Goal: Task Accomplishment & Management: Manage account settings

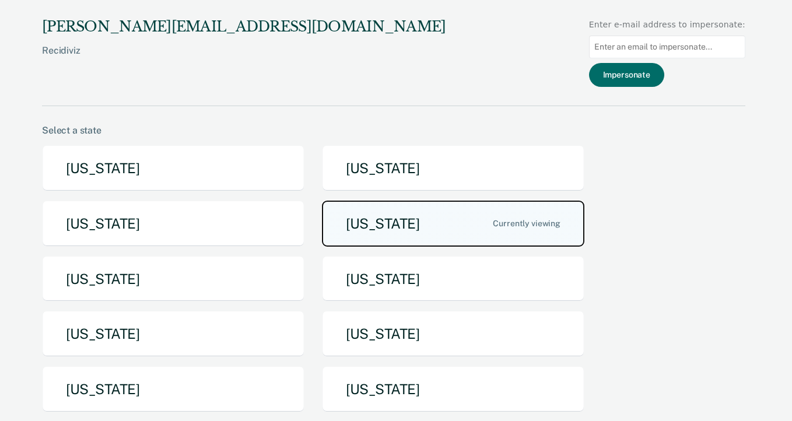
click at [356, 201] on button "[US_STATE]" at bounding box center [453, 224] width 262 height 46
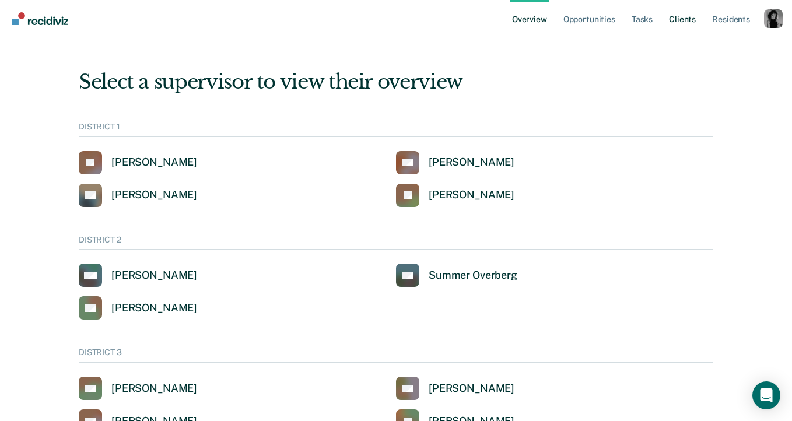
click at [688, 24] on link "Client s" at bounding box center [682, 18] width 31 height 37
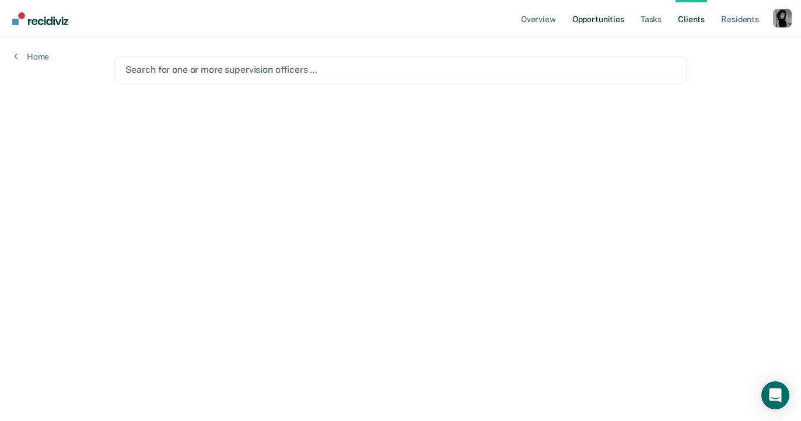
click at [576, 19] on link "Opportunities" at bounding box center [598, 18] width 57 height 37
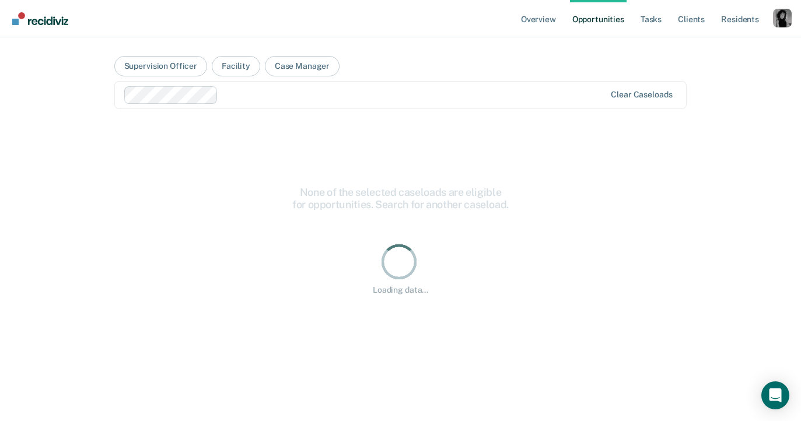
click at [286, 97] on div at bounding box center [414, 94] width 383 height 13
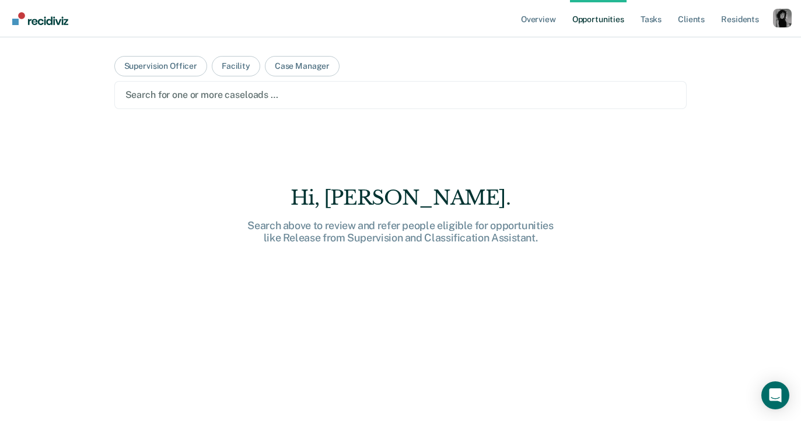
click at [219, 98] on div at bounding box center [400, 94] width 550 height 13
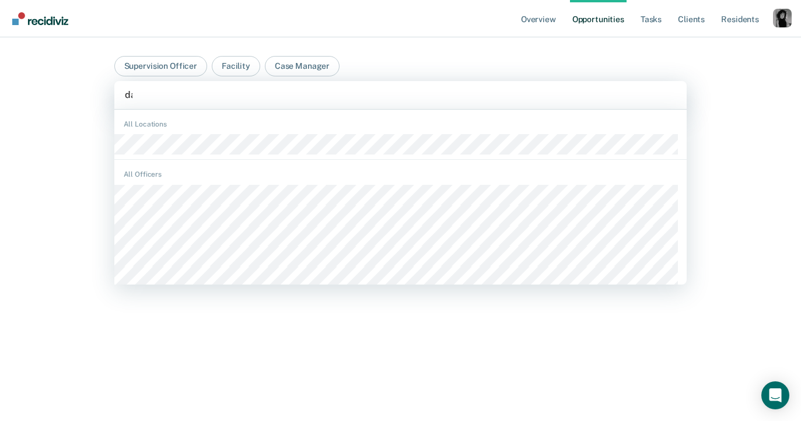
type input "daw"
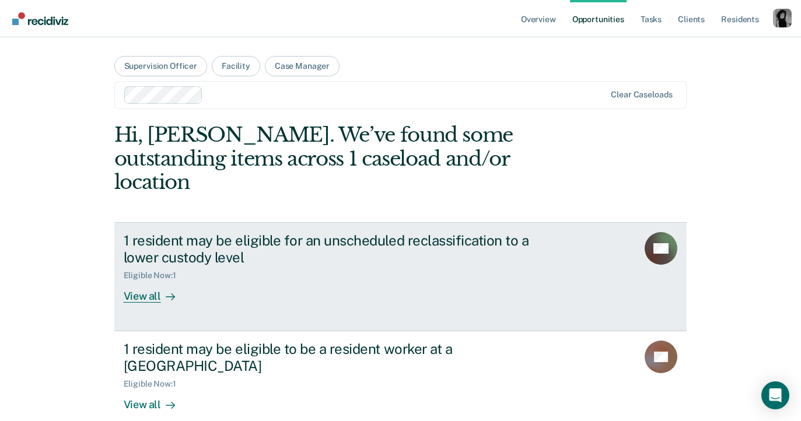
click at [194, 234] on div "1 resident may be eligible for an unscheduled reclassification to a lower custo…" at bounding box center [328, 249] width 409 height 34
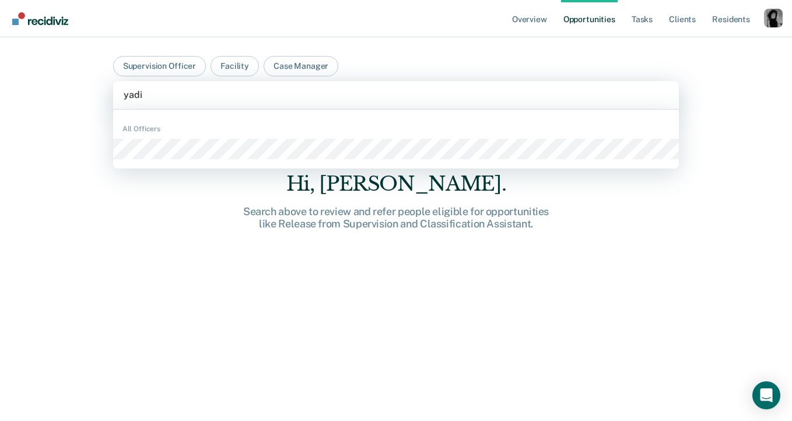
type input "yadir"
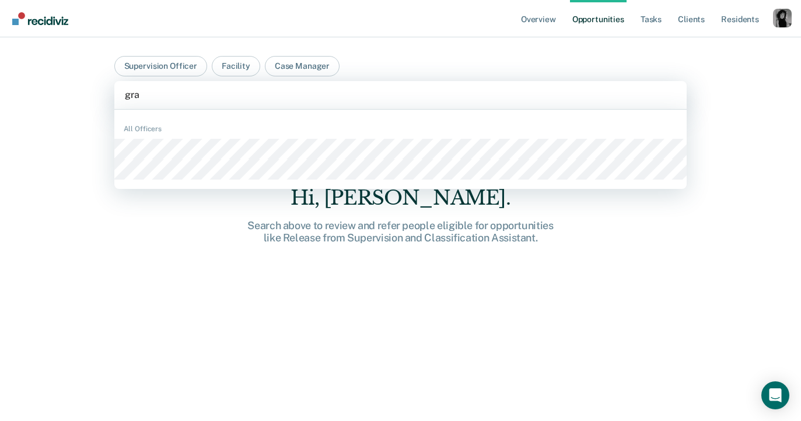
type input "grac"
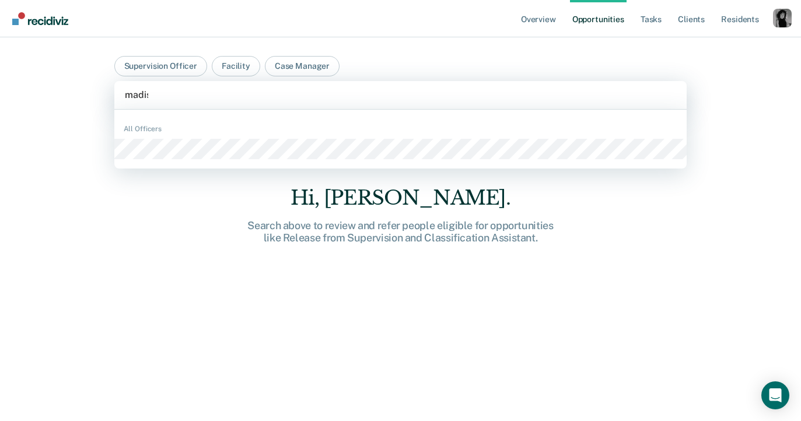
type input "madiso"
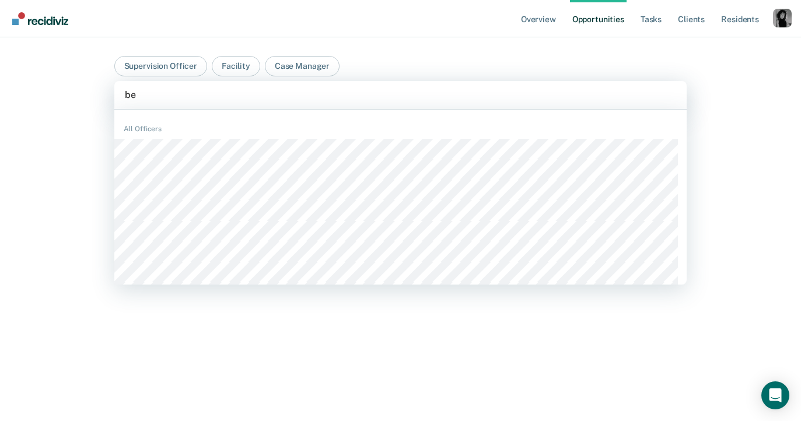
type input "bec"
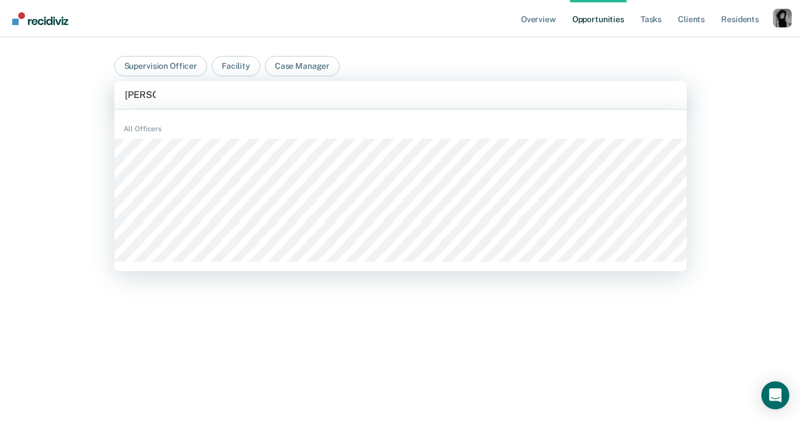
type input "[PERSON_NAME]"
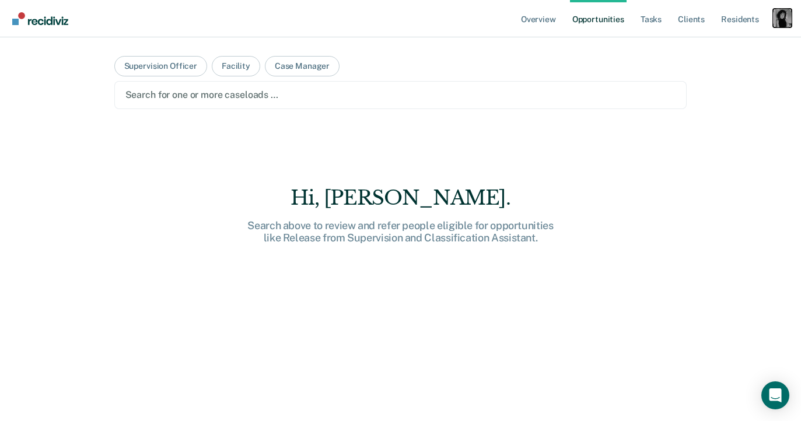
click at [776, 22] on div "Profile dropdown button" at bounding box center [782, 18] width 19 height 19
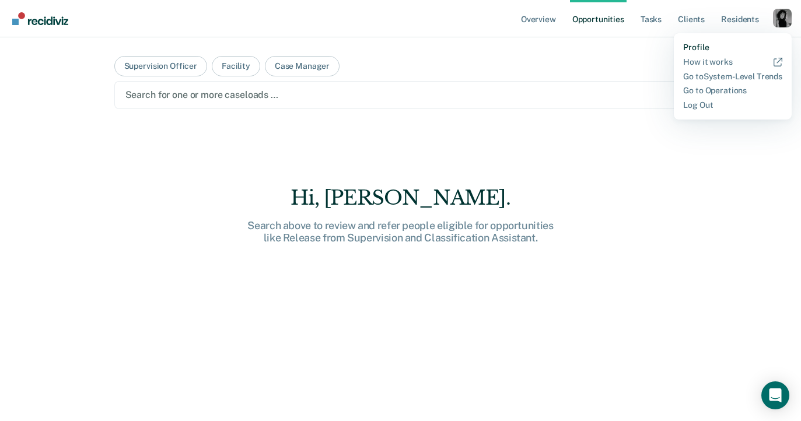
click at [702, 45] on link "Profile" at bounding box center [732, 48] width 99 height 10
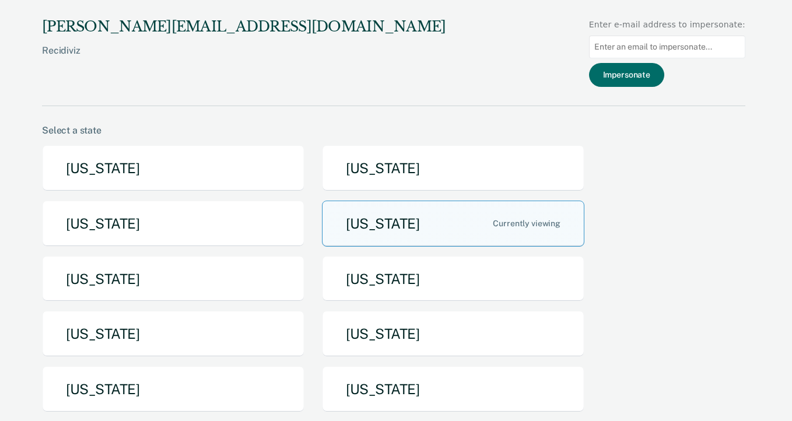
click at [636, 36] on input at bounding box center [667, 47] width 156 height 23
paste input "wanderso@idoc.idaho.gov"
type input "wanderso@idoc.idaho.gov"
click at [517, 64] on div "nicole.bare@recidiviz.org Recidiviz Enter e-mail address to impersonate: wander…" at bounding box center [393, 62] width 703 height 87
click at [640, 63] on button "Impersonate" at bounding box center [626, 75] width 75 height 24
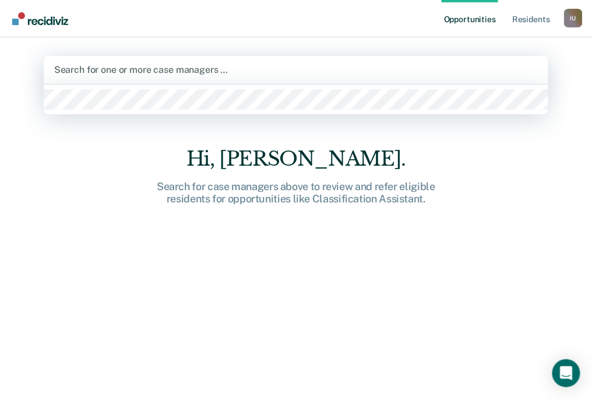
click at [193, 67] on div at bounding box center [296, 69] width 484 height 13
click at [193, 37] on main "William Anderson, 1 of 1. 1 result available. Use Up and Down to choose options…" at bounding box center [296, 204] width 533 height 334
click at [193, 72] on div at bounding box center [296, 69] width 484 height 13
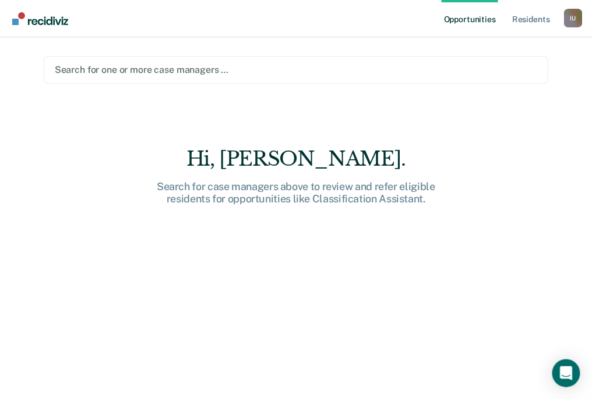
click at [121, 66] on div at bounding box center [296, 69] width 483 height 13
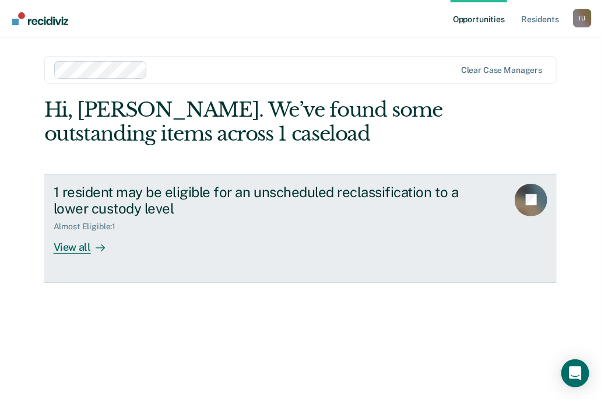
click at [168, 218] on div "Almost Eligible : 1" at bounding box center [258, 224] width 409 height 15
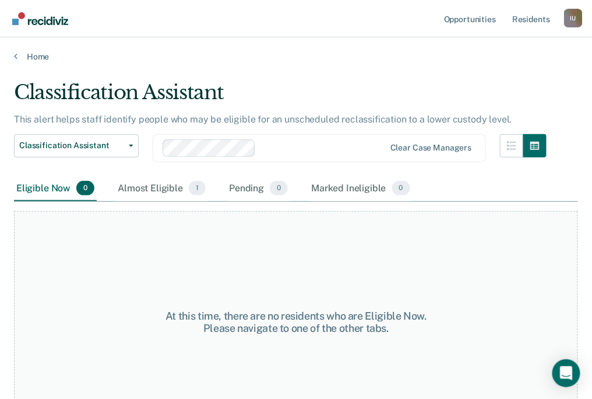
scroll to position [33, 0]
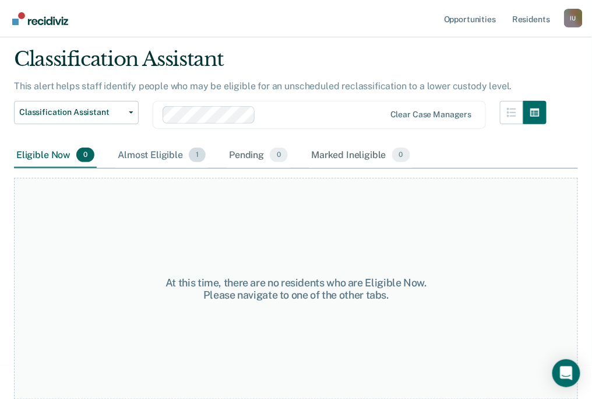
click at [151, 155] on div "Almost Eligible 1" at bounding box center [161, 156] width 93 height 26
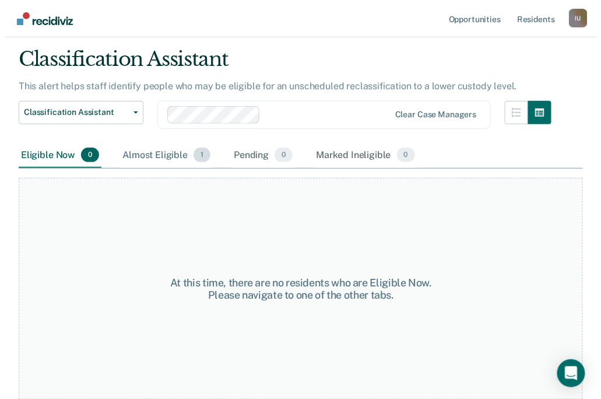
scroll to position [0, 0]
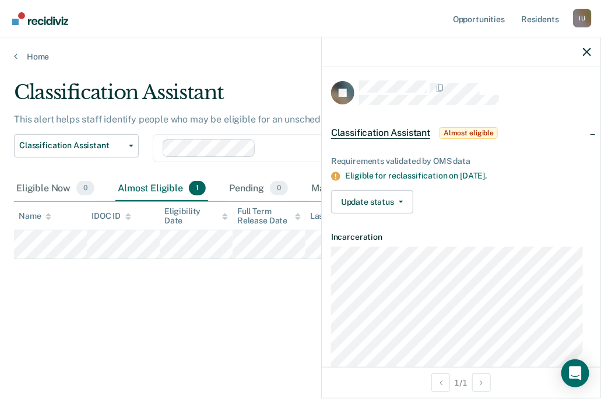
click at [198, 296] on div "Classification Assistant This alert helps staff identify people who may be elig…" at bounding box center [300, 195] width 573 height 231
drag, startPoint x: 345, startPoint y: 174, endPoint x: 510, endPoint y: 170, distance: 165.1
click at [510, 171] on div "Eligible for reclassification on Oct 4, 2025." at bounding box center [468, 176] width 246 height 10
click at [593, 49] on div at bounding box center [461, 51] width 279 height 29
click at [586, 50] on icon "button" at bounding box center [587, 52] width 8 height 8
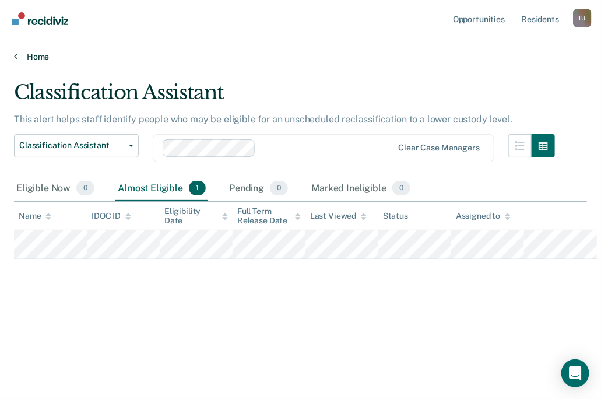
click at [36, 55] on link "Home" at bounding box center [300, 56] width 573 height 10
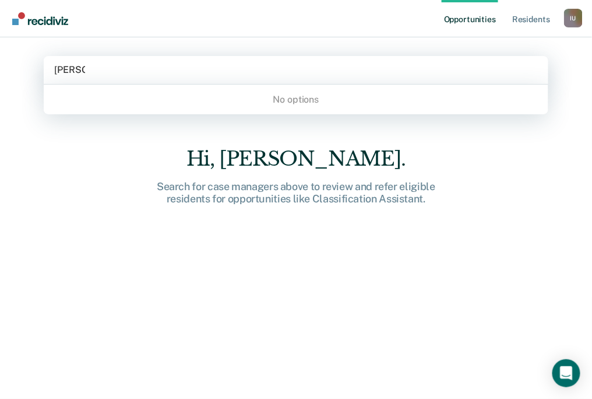
type input "dawna"
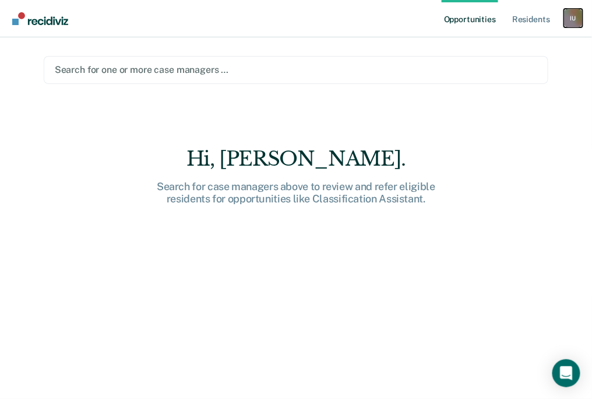
click at [564, 19] on div "I U" at bounding box center [573, 18] width 19 height 19
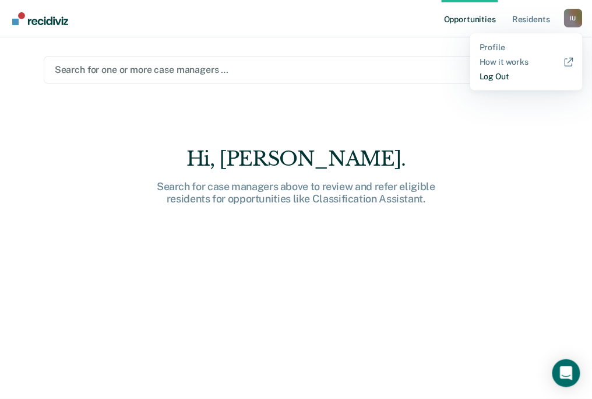
click at [494, 75] on link "Log Out" at bounding box center [527, 77] width 94 height 10
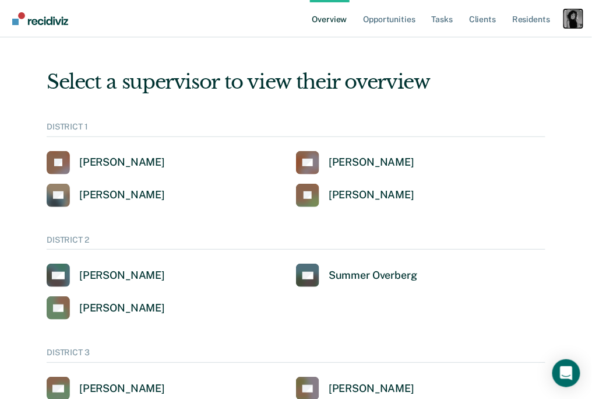
click at [578, 11] on div "Profile dropdown button" at bounding box center [573, 18] width 19 height 19
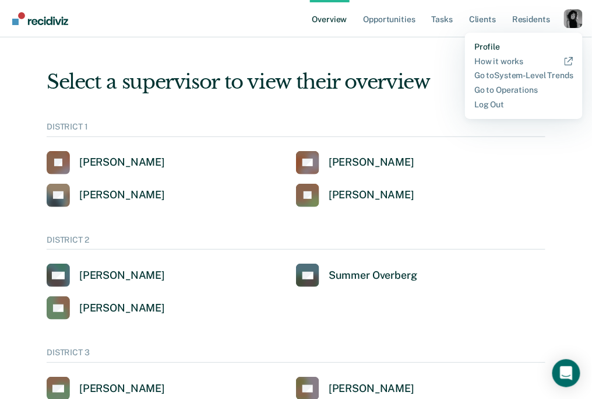
click at [503, 44] on link "Profile" at bounding box center [524, 47] width 99 height 10
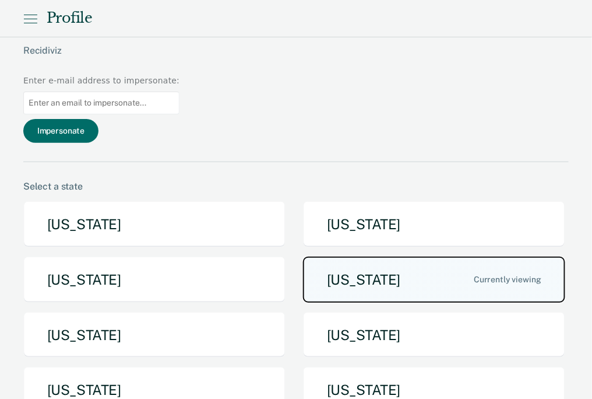
click at [369, 257] on button "[US_STATE]" at bounding box center [434, 280] width 262 height 46
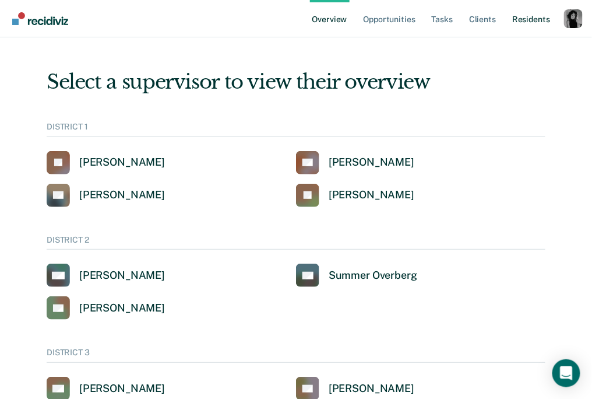
click at [531, 21] on link "Resident s" at bounding box center [531, 18] width 43 height 37
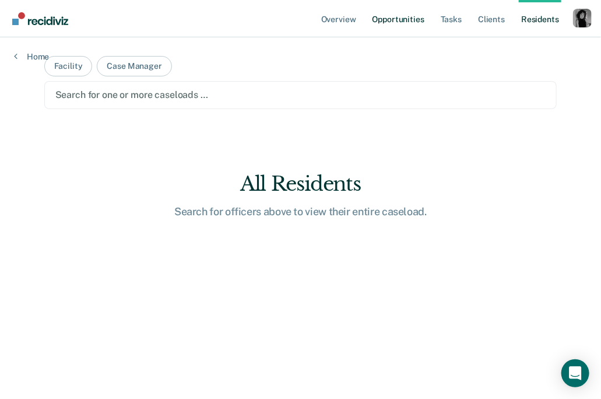
click at [399, 20] on link "Opportunities" at bounding box center [398, 18] width 57 height 37
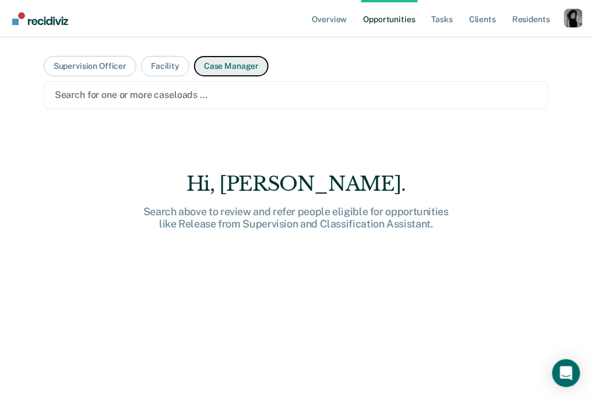
click at [232, 66] on button "Case Manager" at bounding box center [231, 66] width 75 height 20
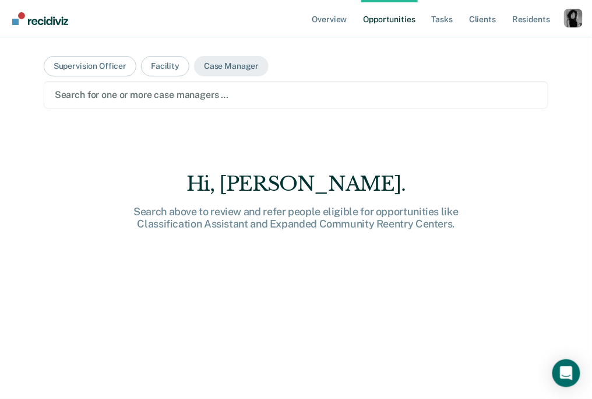
click at [234, 97] on div at bounding box center [296, 94] width 483 height 13
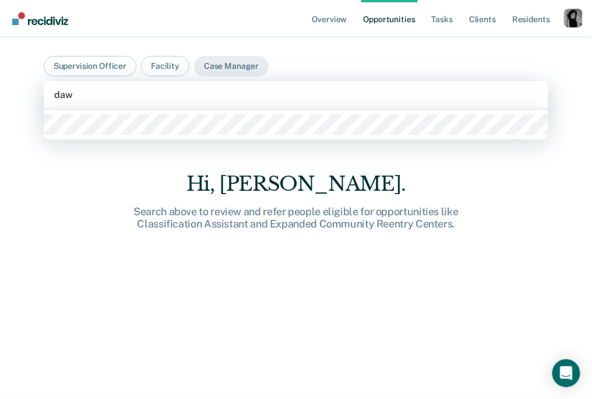
type input "[PERSON_NAME]"
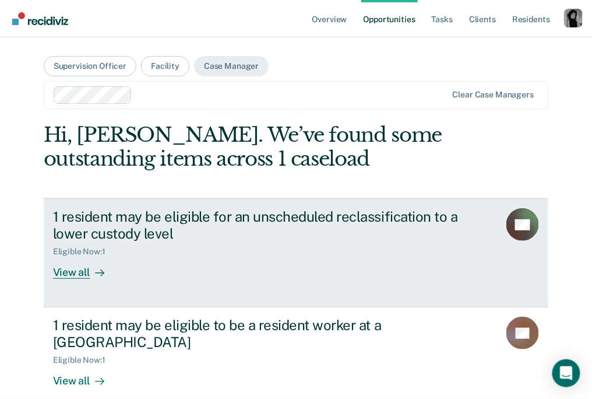
click at [331, 224] on div "1 resident may be eligible for an unscheduled reclassification to a lower custo…" at bounding box center [257, 225] width 409 height 34
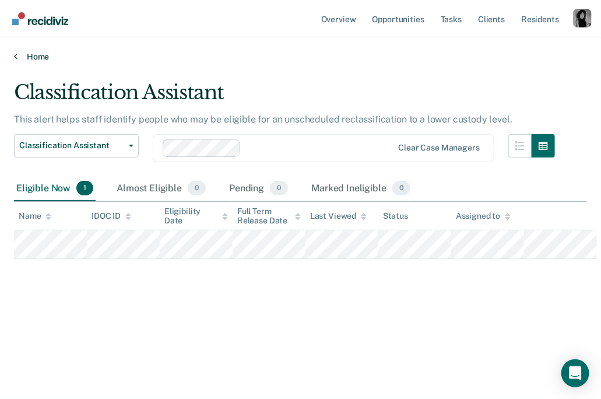
click at [39, 60] on link "Home" at bounding box center [300, 56] width 573 height 10
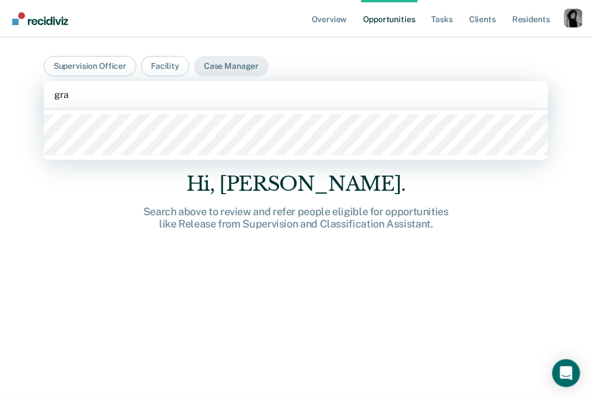
type input "grac"
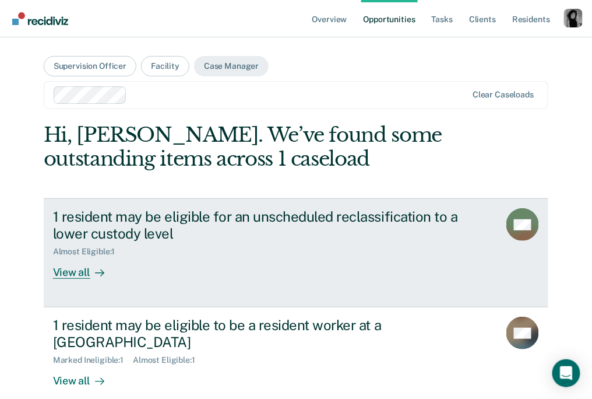
click at [115, 230] on div "1 resident may be eligible for an unscheduled reclassification to a lower custo…" at bounding box center [257, 225] width 409 height 34
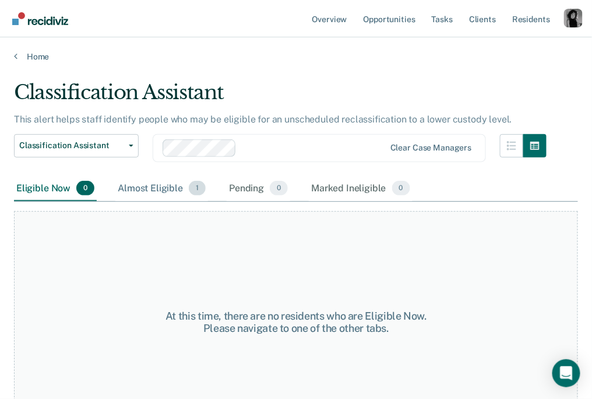
click at [157, 193] on div "Almost Eligible 1" at bounding box center [161, 189] width 93 height 26
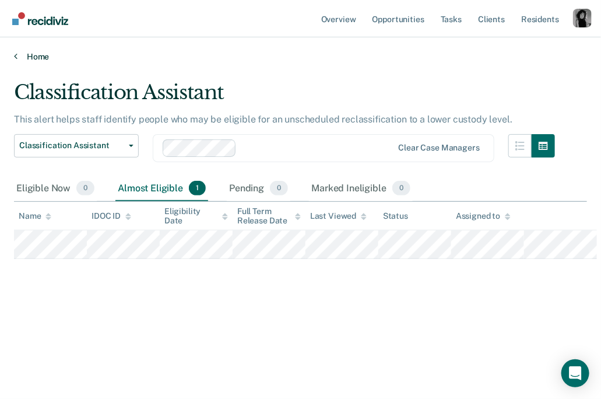
click at [42, 59] on link "Home" at bounding box center [300, 56] width 573 height 10
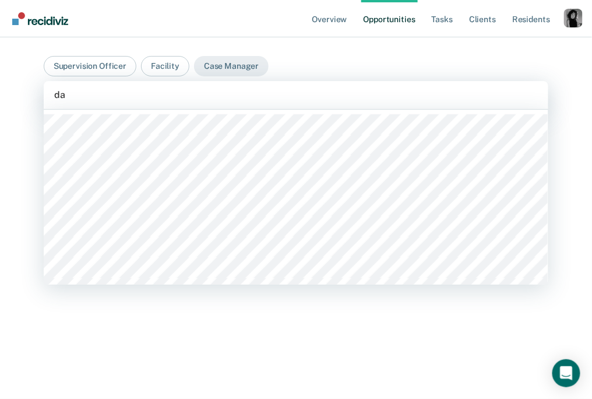
type input "daw"
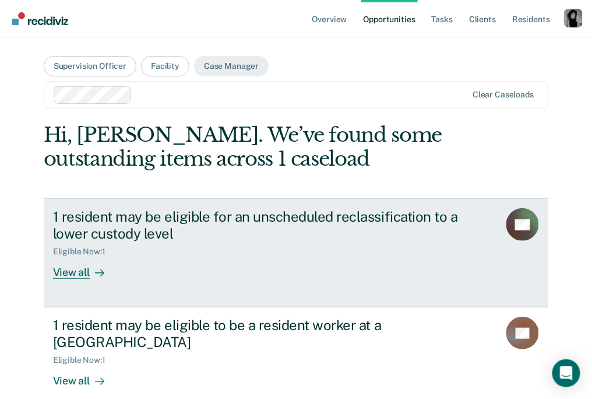
click at [212, 227] on div "1 resident may be eligible for an unscheduled reclassification to a lower custo…" at bounding box center [257, 225] width 409 height 34
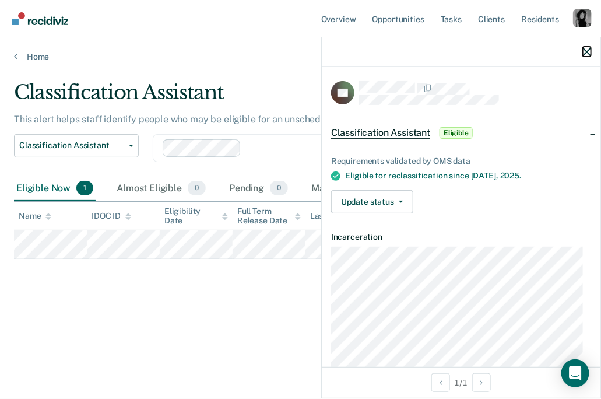
click at [587, 51] on icon "button" at bounding box center [587, 52] width 8 height 8
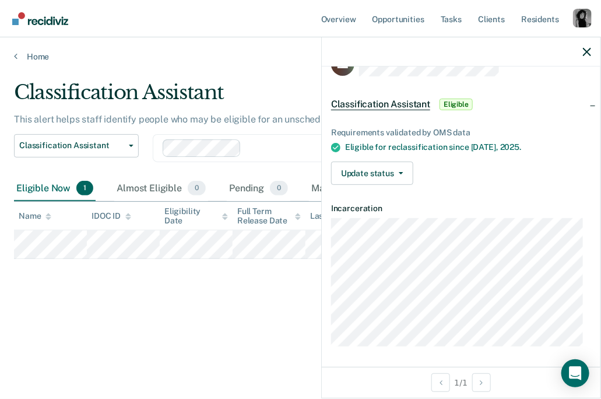
scroll to position [5, 0]
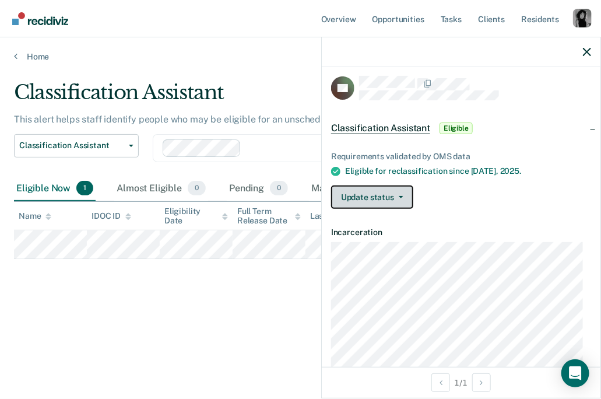
click at [379, 192] on button "Update status" at bounding box center [372, 196] width 82 height 23
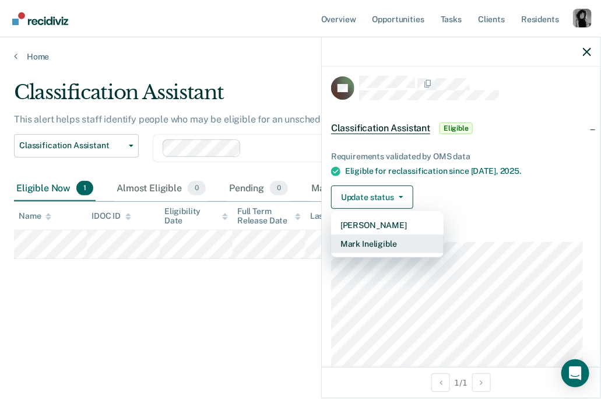
click at [360, 247] on button "Mark Ineligible" at bounding box center [387, 243] width 113 height 19
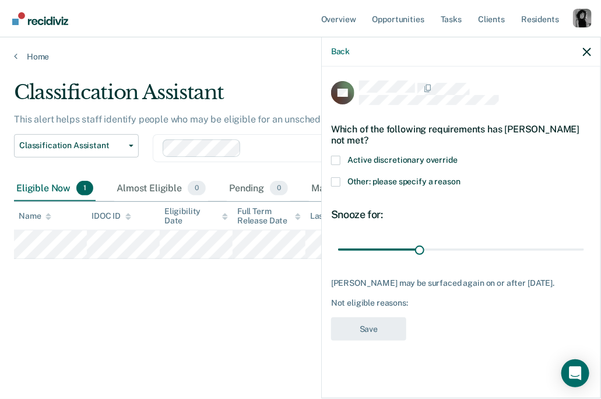
click at [335, 157] on span at bounding box center [335, 160] width 9 height 9
click at [458, 156] on input "Active discretionary override" at bounding box center [458, 156] width 0 height 0
click at [335, 157] on span at bounding box center [335, 160] width 9 height 9
click at [458, 156] on input "Active discretionary override" at bounding box center [458, 156] width 0 height 0
click at [336, 182] on span at bounding box center [335, 181] width 9 height 9
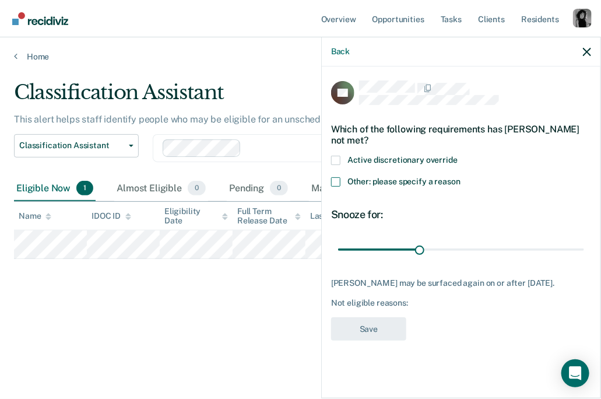
click at [461, 177] on input "Other: please specify a reason" at bounding box center [461, 177] width 0 height 0
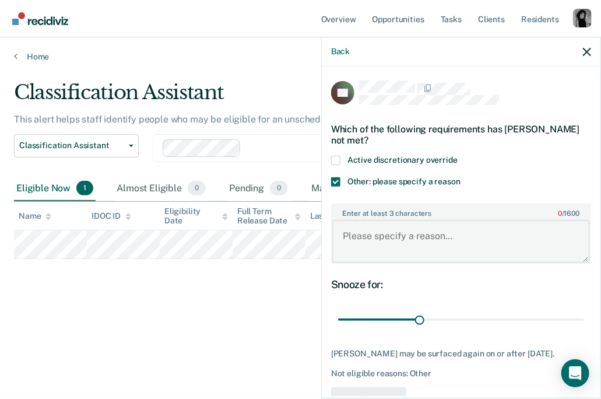
click at [354, 229] on textarea "Enter at least 3 characters 0 / 1600" at bounding box center [461, 241] width 258 height 43
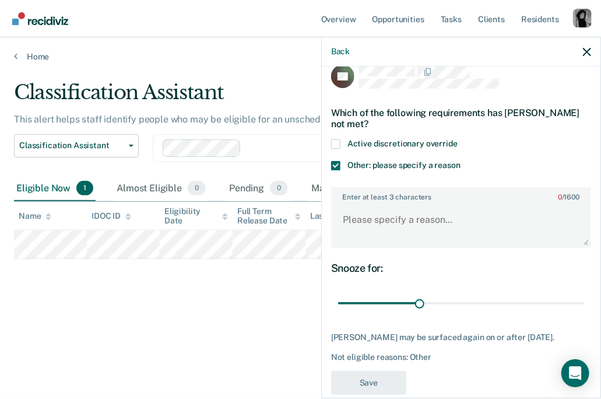
scroll to position [34, 0]
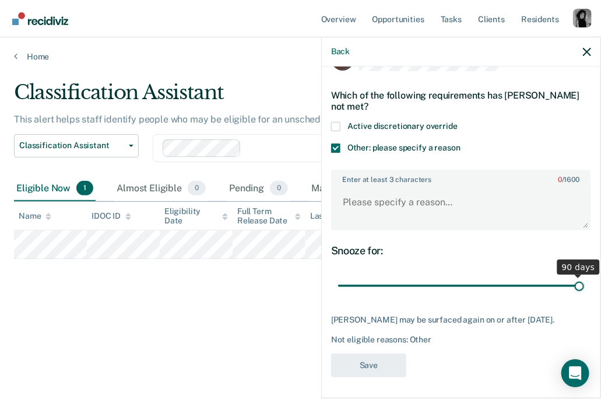
drag, startPoint x: 417, startPoint y: 285, endPoint x: 577, endPoint y: 288, distance: 159.8
type input "90"
click at [577, 288] on input "range" at bounding box center [461, 286] width 246 height 20
click at [586, 52] on icon "button" at bounding box center [587, 52] width 8 height 8
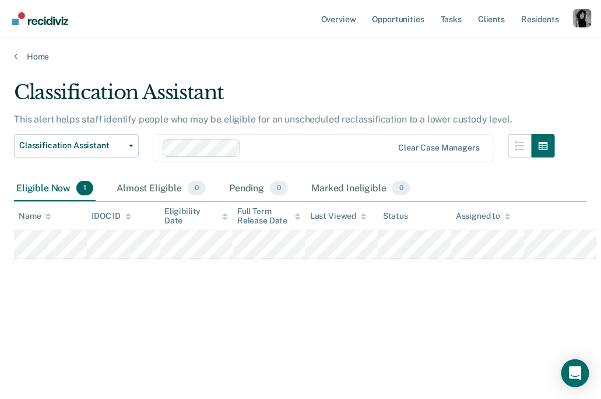
scroll to position [29, 0]
click at [350, 187] on div "Marked Ineligible 0" at bounding box center [361, 189] width 104 height 26
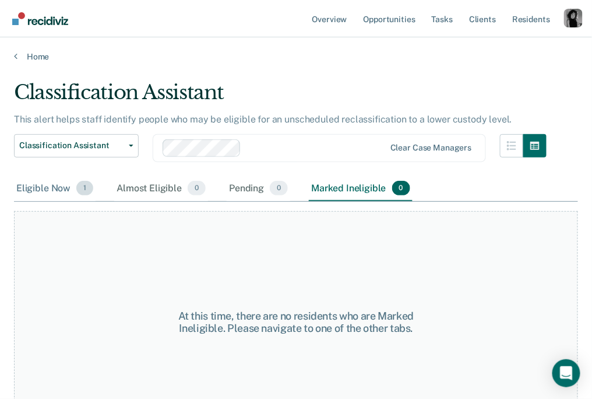
click at [25, 191] on div "Eligible Now 1" at bounding box center [55, 189] width 82 height 26
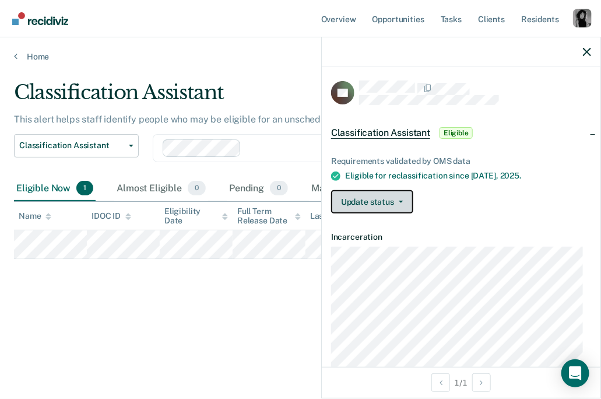
click at [394, 209] on button "Update status" at bounding box center [372, 201] width 82 height 23
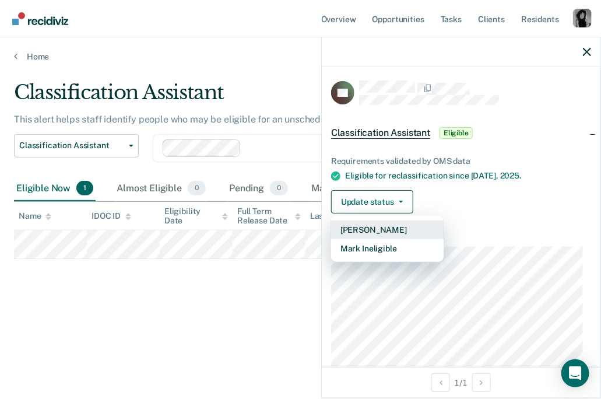
click at [390, 230] on button "[PERSON_NAME]" at bounding box center [387, 229] width 113 height 19
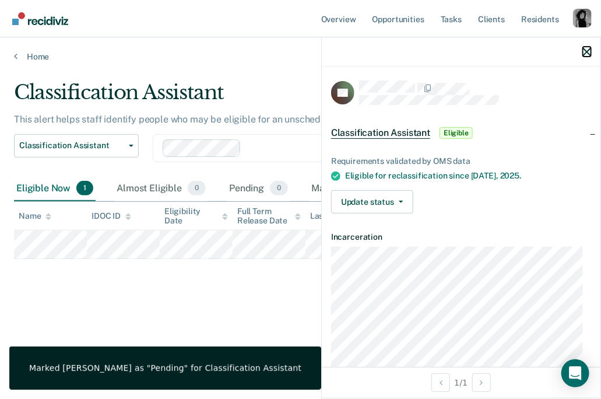
click at [586, 51] on icon "button" at bounding box center [587, 52] width 8 height 8
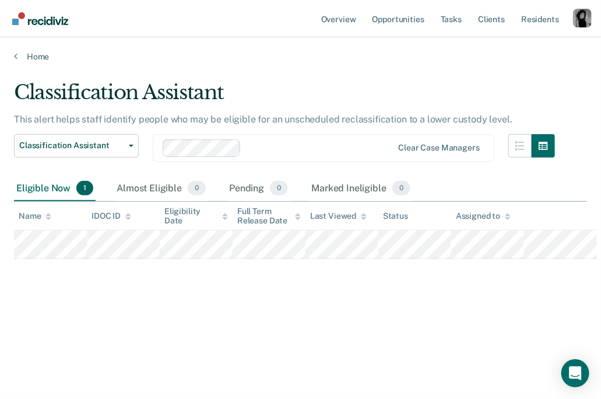
click at [178, 222] on div "Eligibility Date" at bounding box center [196, 216] width 64 height 20
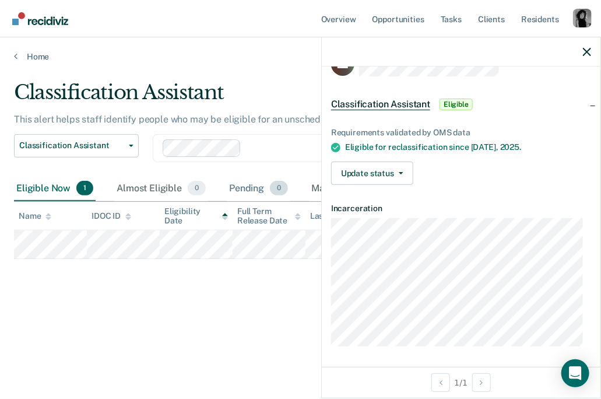
click at [248, 190] on div "Pending 0" at bounding box center [259, 189] width 64 height 26
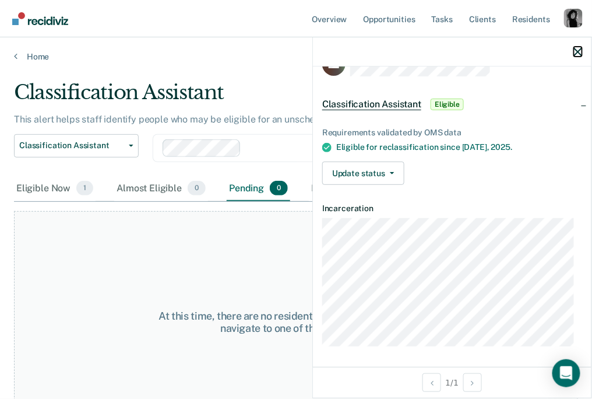
click at [579, 48] on icon "button" at bounding box center [578, 52] width 8 height 8
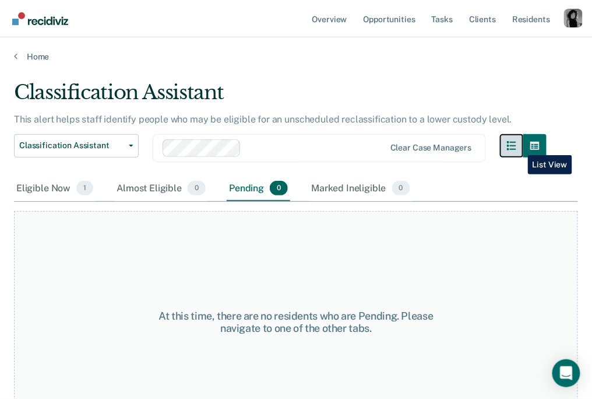
click at [517, 146] on icon "button" at bounding box center [511, 145] width 9 height 9
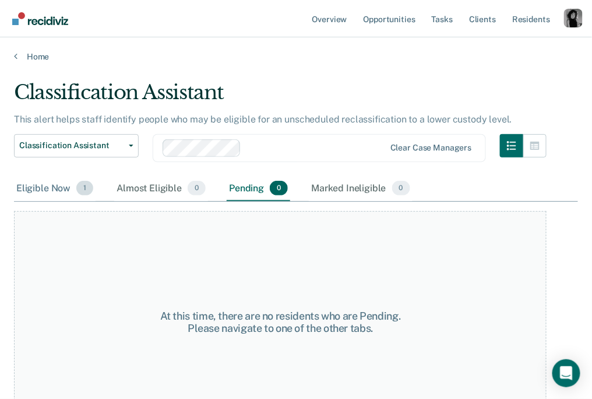
click at [44, 190] on div "Eligible Now 1" at bounding box center [55, 189] width 82 height 26
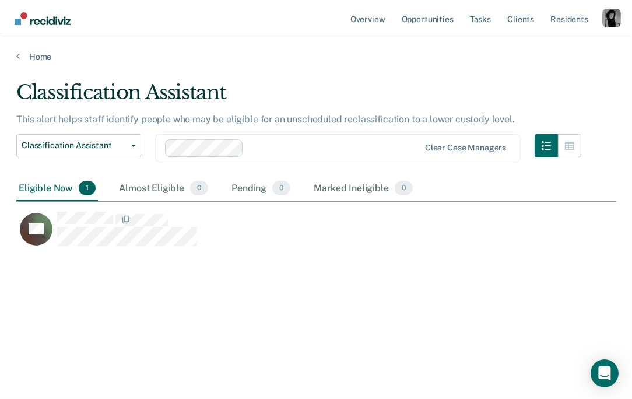
scroll to position [222, 595]
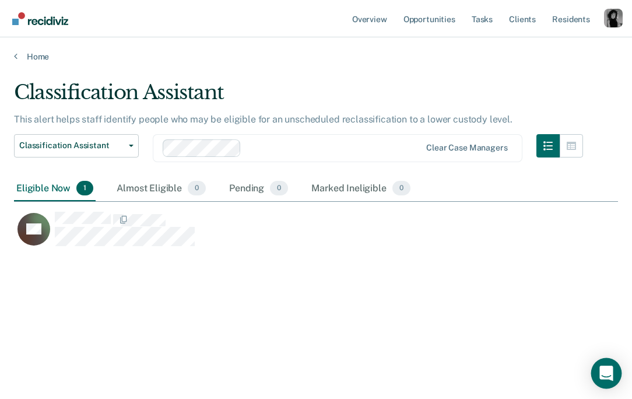
click at [601, 375] on icon "Open Intercom Messenger" at bounding box center [606, 373] width 15 height 15
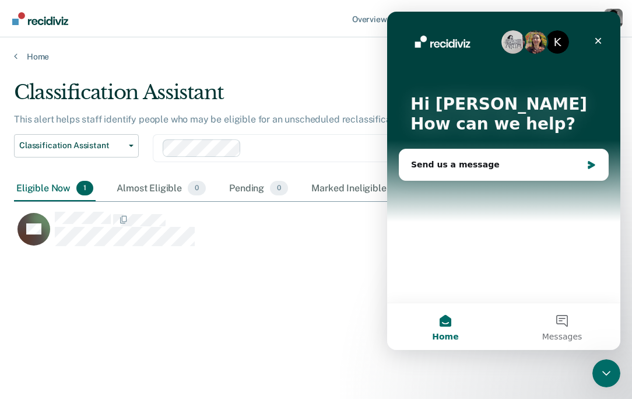
scroll to position [0, 0]
click at [475, 163] on div "Send us a message" at bounding box center [496, 165] width 171 height 12
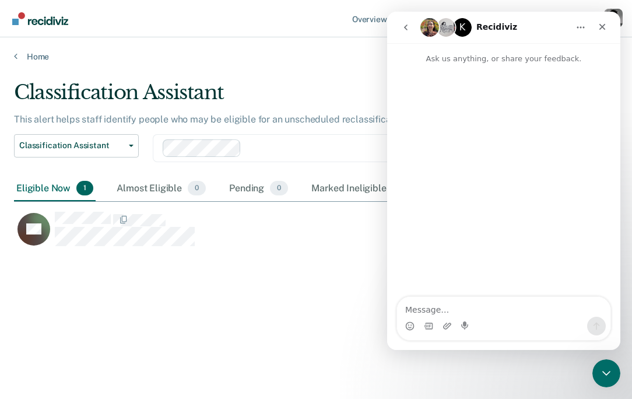
click at [407, 25] on icon "go back" at bounding box center [405, 27] width 9 height 9
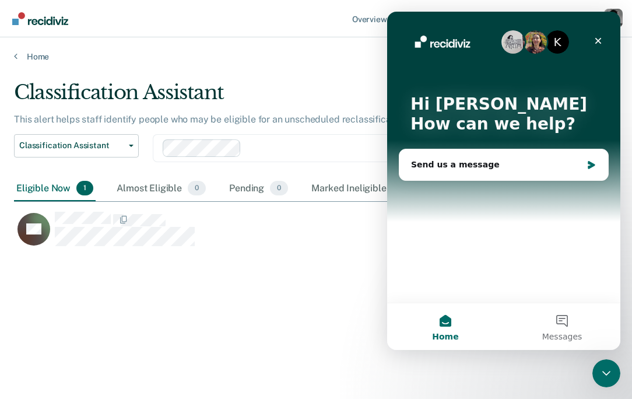
click at [339, 78] on main "Classification Assistant This alert helps staff identify people who may be elig…" at bounding box center [316, 229] width 632 height 334
click at [601, 39] on icon "Close" at bounding box center [598, 40] width 9 height 9
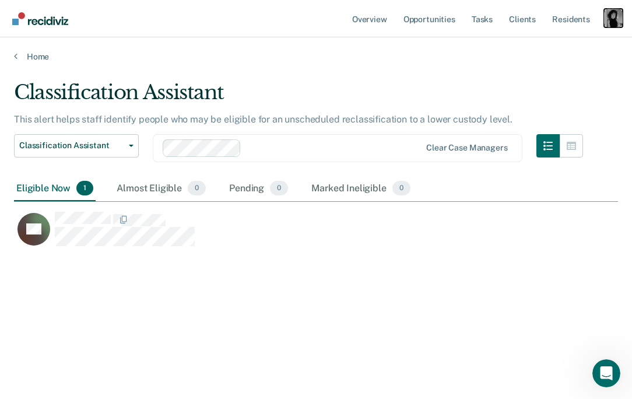
click at [601, 17] on div "Profile dropdown button" at bounding box center [613, 18] width 19 height 19
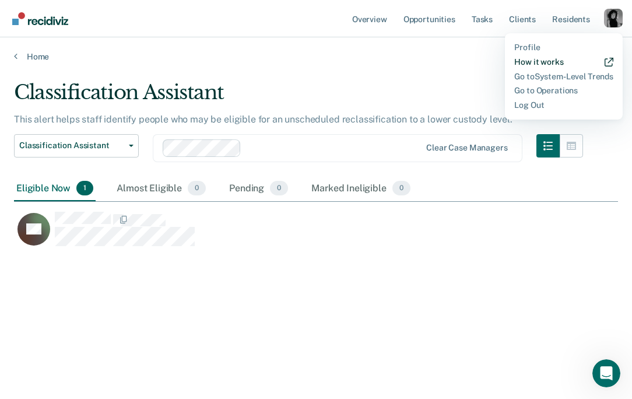
click at [538, 61] on link "How it works" at bounding box center [563, 62] width 99 height 10
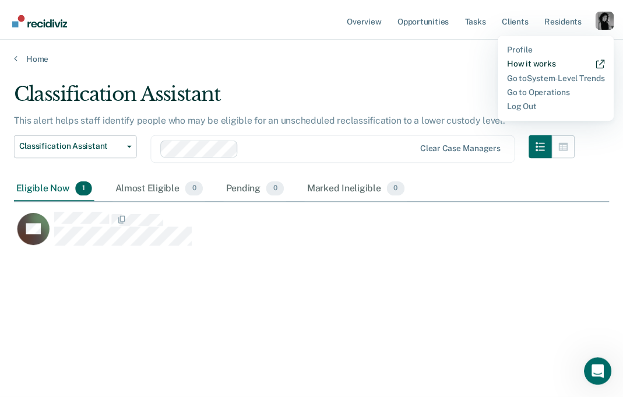
scroll to position [222, 595]
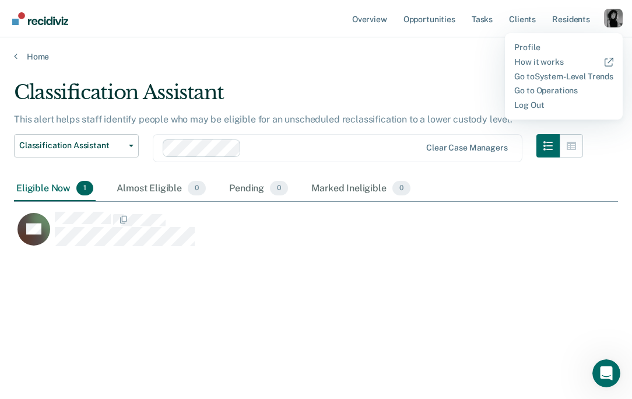
click at [437, 65] on main "Classification Assistant This alert helps staff identify people who may be elig…" at bounding box center [316, 229] width 632 height 334
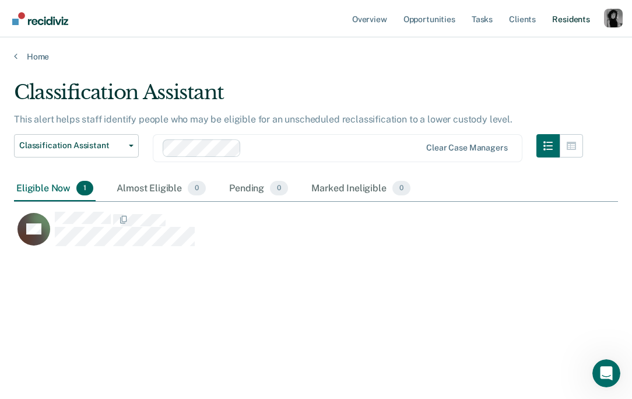
click at [578, 22] on link "Resident s" at bounding box center [571, 18] width 43 height 37
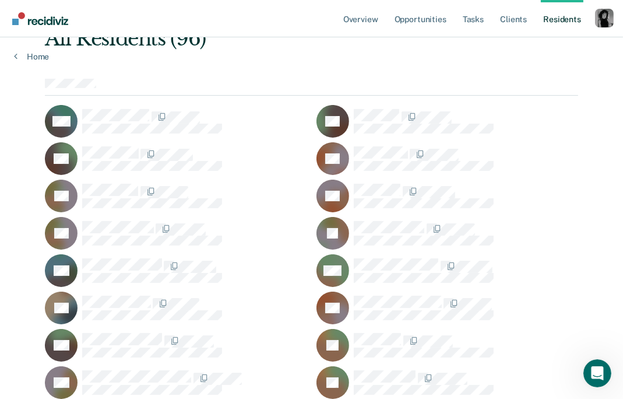
scroll to position [76, 0]
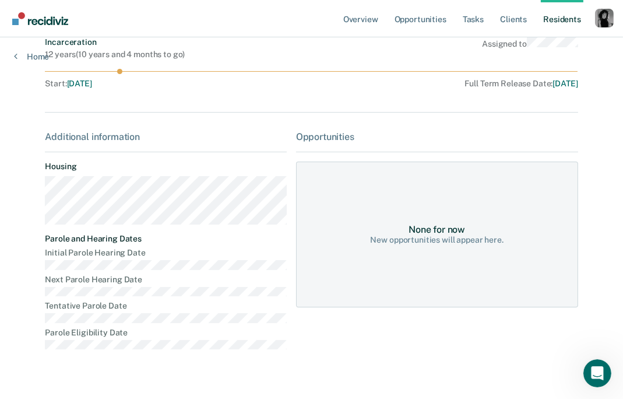
scroll to position [93, 0]
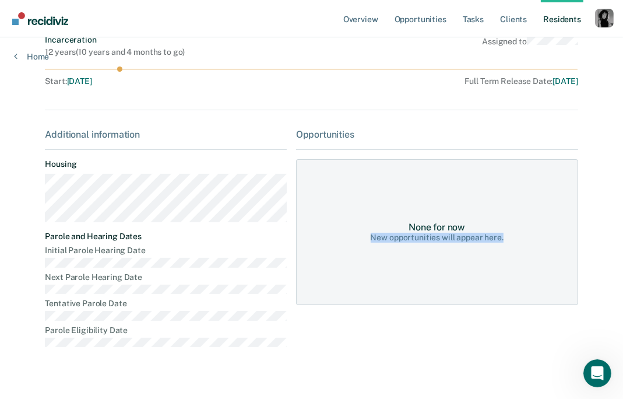
drag, startPoint x: 325, startPoint y: 186, endPoint x: 478, endPoint y: 251, distance: 166.5
click at [478, 251] on div "None for now New opportunities will appear here." at bounding box center [437, 232] width 282 height 146
click at [344, 193] on div "None for now New opportunities will appear here." at bounding box center [437, 232] width 282 height 146
drag, startPoint x: 344, startPoint y: 193, endPoint x: 453, endPoint y: 215, distance: 111.2
click at [453, 215] on div "None for now New opportunities will appear here." at bounding box center [437, 232] width 282 height 146
